Goal: Task Accomplishment & Management: Use online tool/utility

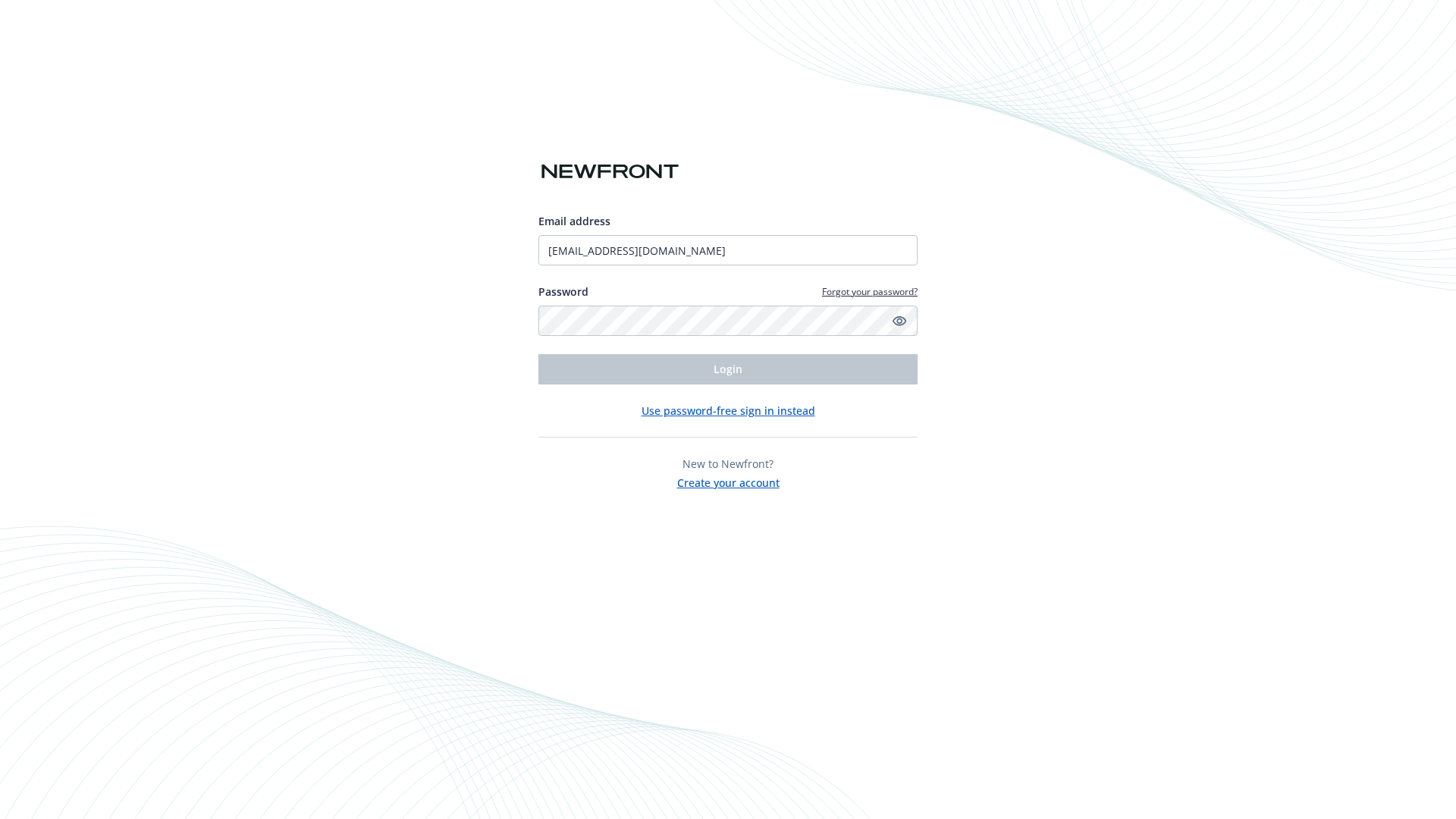
type input "[EMAIL_ADDRESS][DOMAIN_NAME]"
click at [728, 369] on span "Login" at bounding box center [728, 368] width 29 height 15
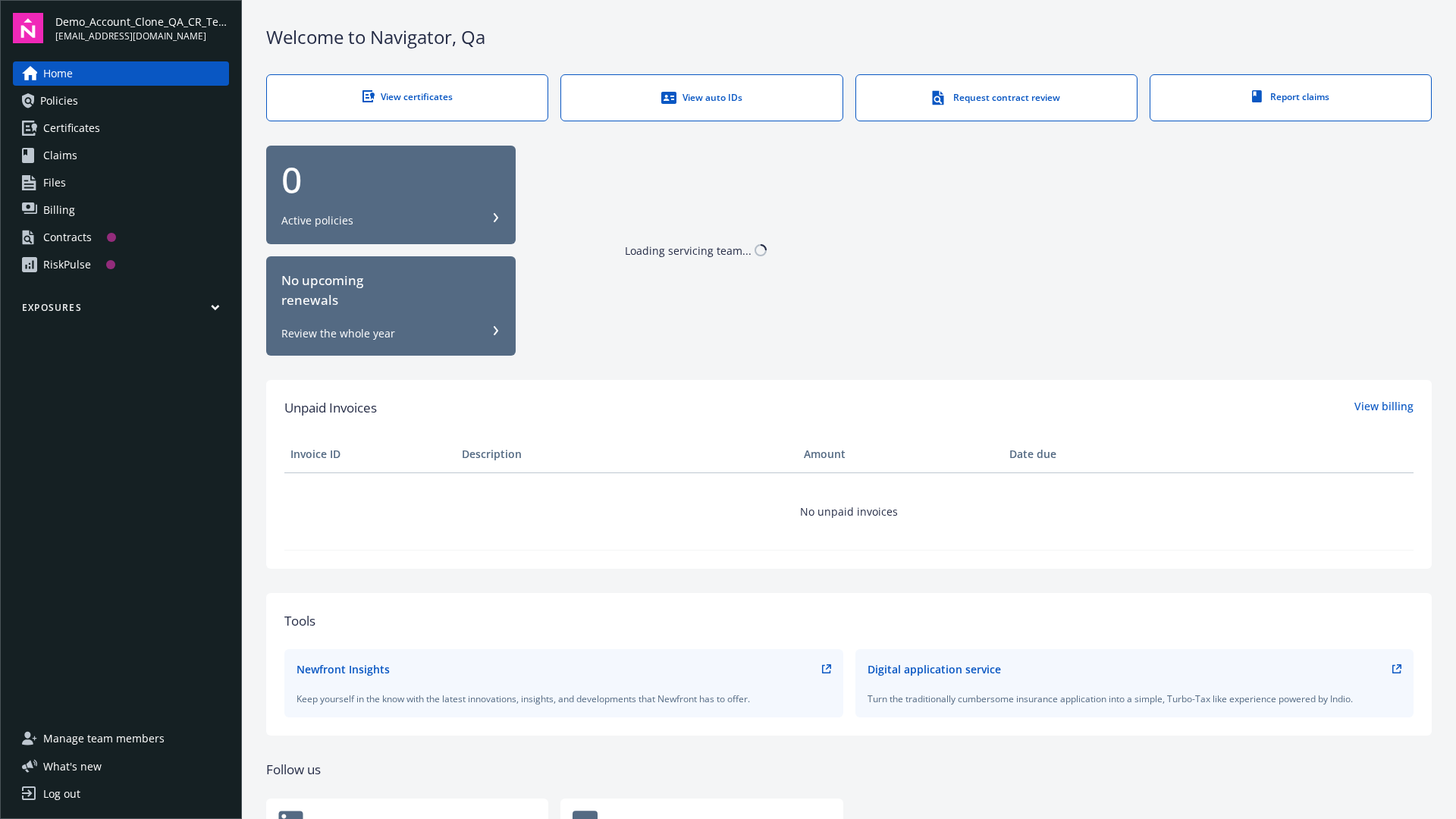
click at [142, 28] on span "Demo_Account_Clone_QA_CR_Tests_Prospect" at bounding box center [142, 22] width 173 height 16
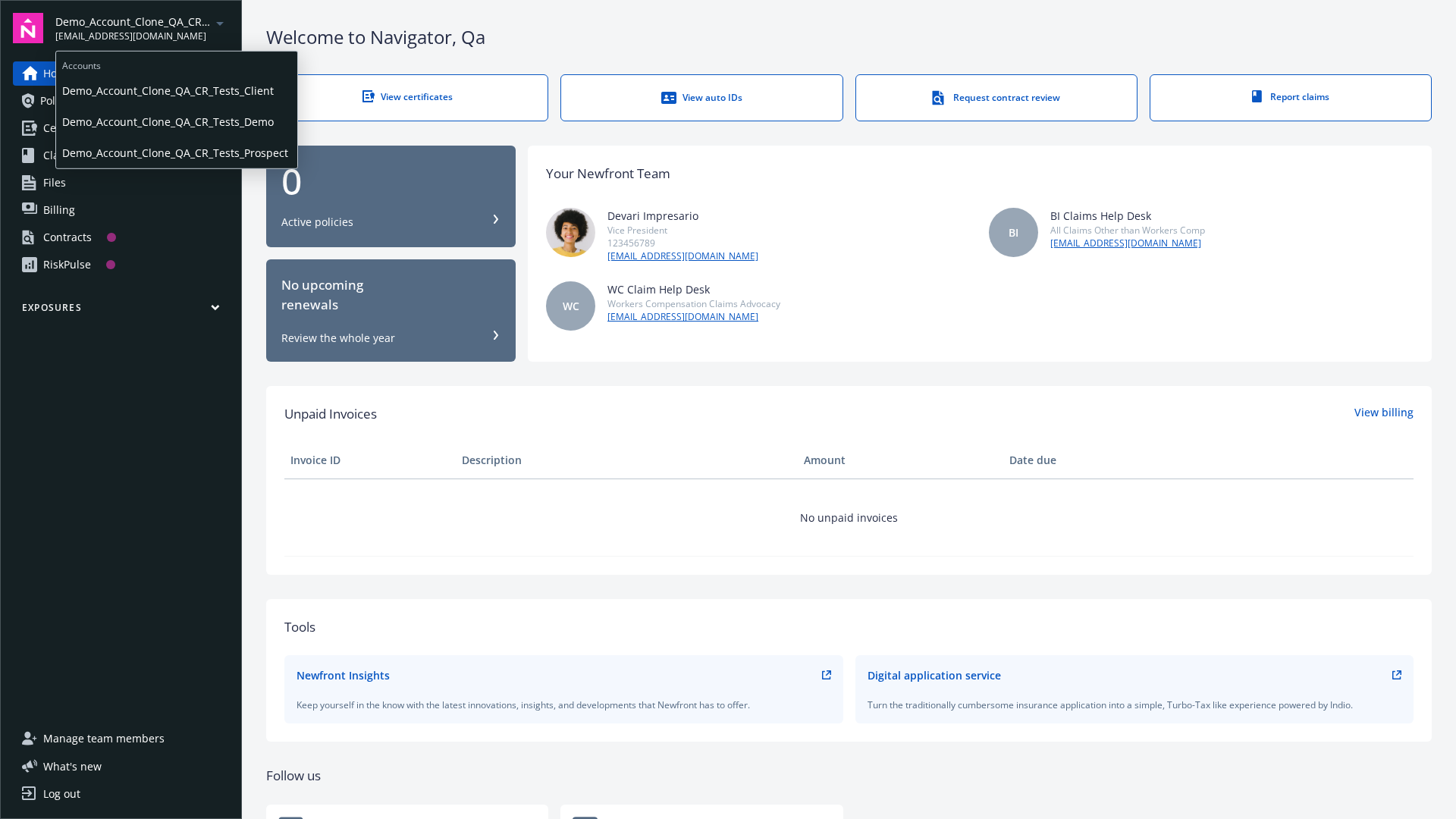
click at [175, 90] on span "Demo_Account_Clone_QA_CR_Tests_Client" at bounding box center [176, 90] width 229 height 31
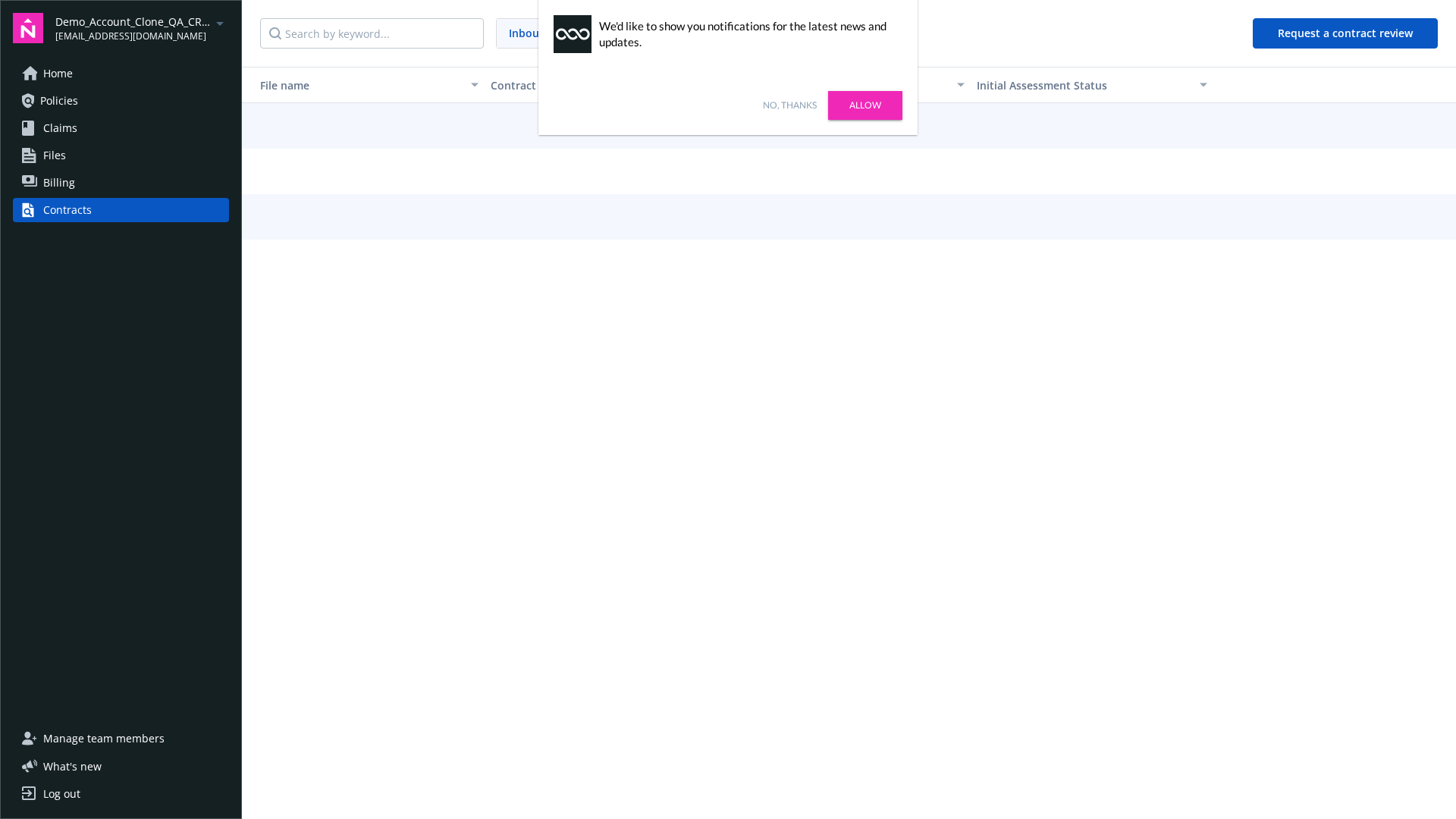
click at [789, 105] on link "No, thanks" at bounding box center [789, 106] width 53 height 14
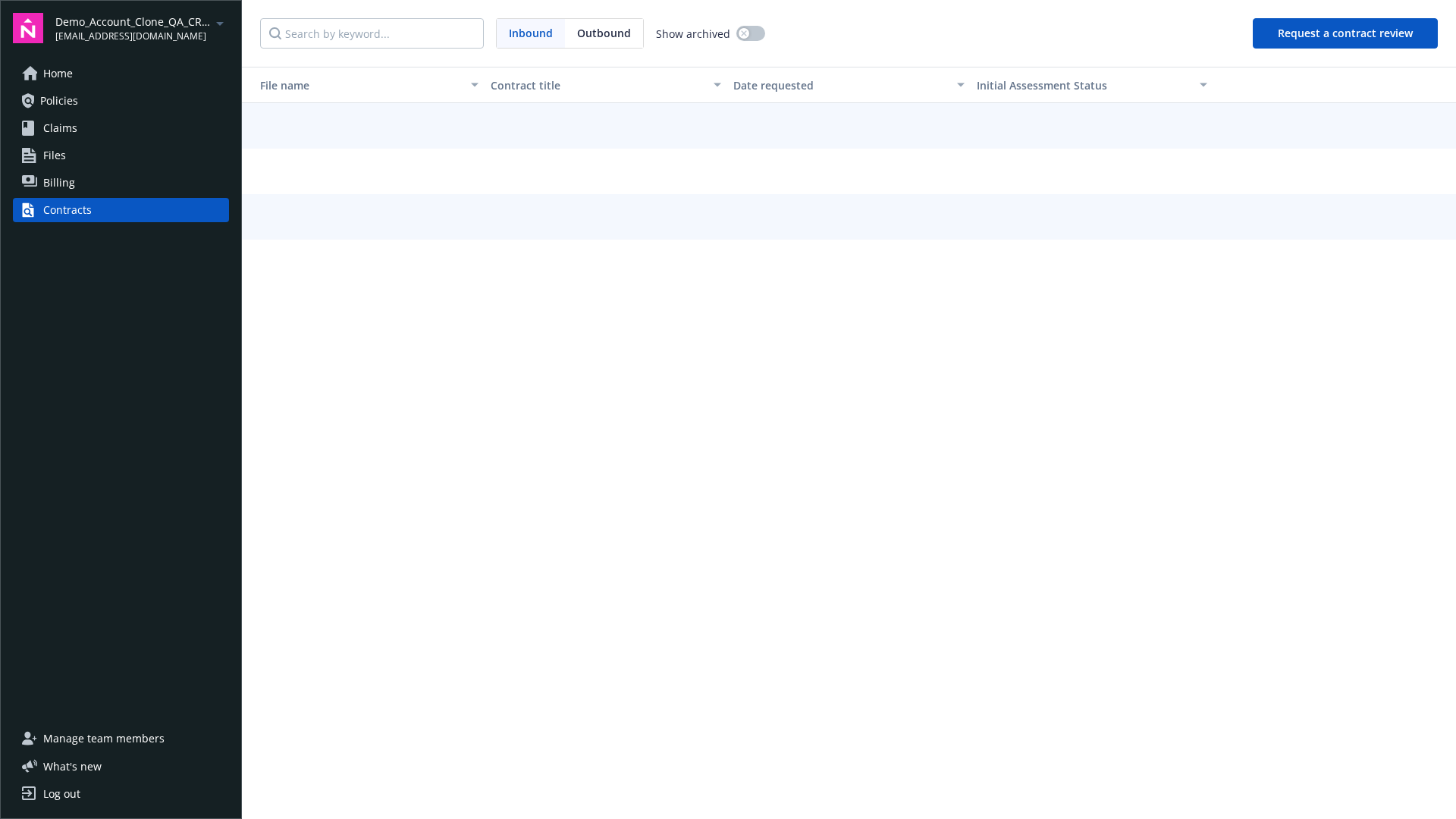
click at [1346, 34] on button "Request a contract review" at bounding box center [1345, 33] width 185 height 31
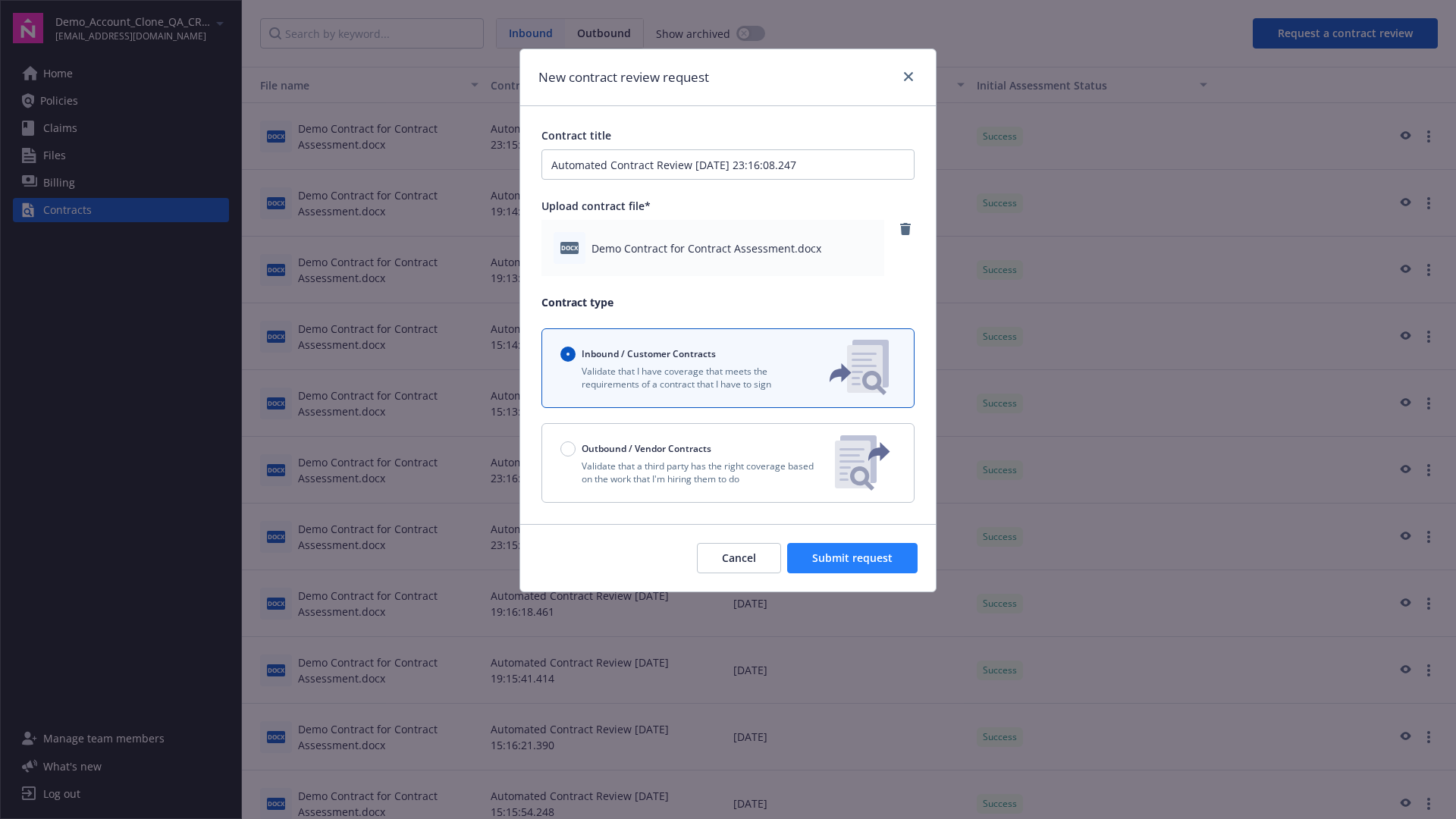
type input "Automated Contract Review 08-26-2025 23:16:08.247"
click at [854, 559] on span "Submit request" at bounding box center [852, 558] width 80 height 15
